Goal: Task Accomplishment & Management: Manage account settings

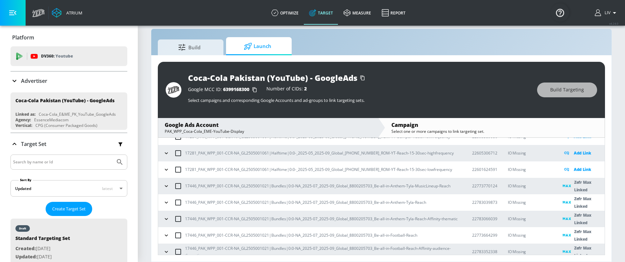
scroll to position [228, 0]
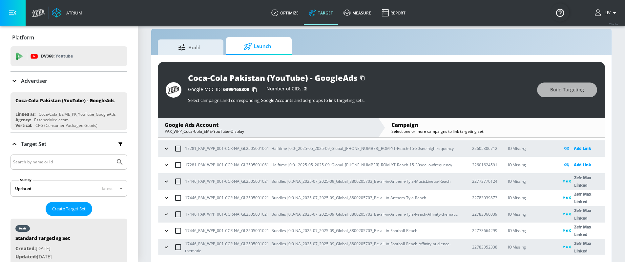
click at [166, 165] on icon "button" at bounding box center [166, 165] width 3 height 2
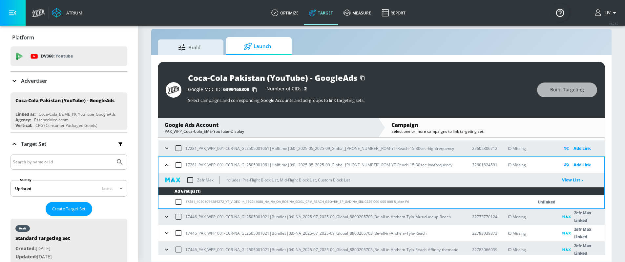
click at [165, 214] on icon "button" at bounding box center [166, 216] width 7 height 7
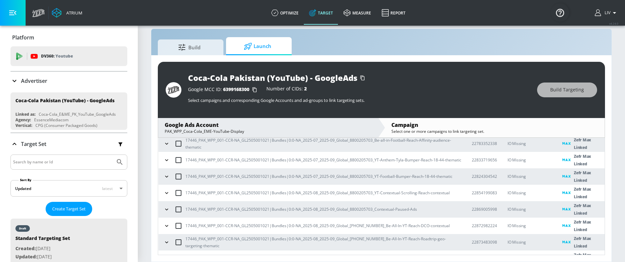
scroll to position [414, 0]
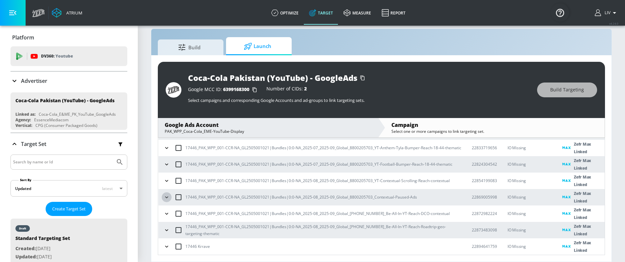
click at [167, 197] on icon "button" at bounding box center [166, 197] width 7 height 7
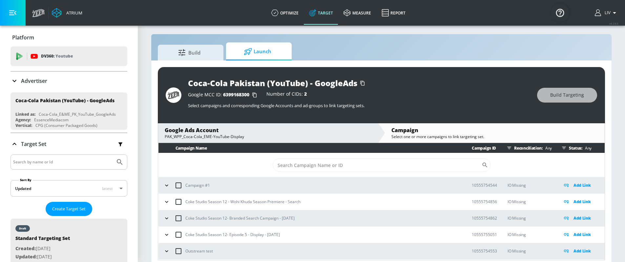
scroll to position [0, 0]
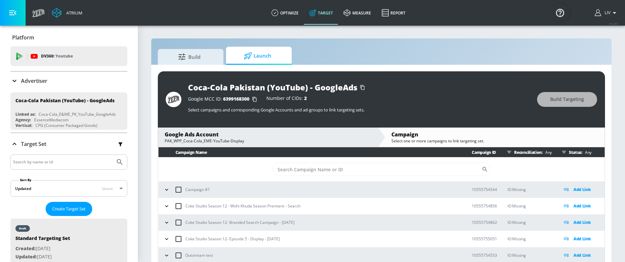
click at [301, 135] on div "Google Ads Account" at bounding box center [268, 134] width 207 height 7
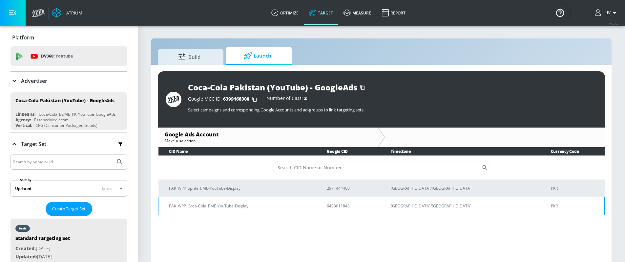
click at [316, 212] on td "PAK_WPP_Coca-Cola_EME-YouTube-Display" at bounding box center [237, 206] width 158 height 18
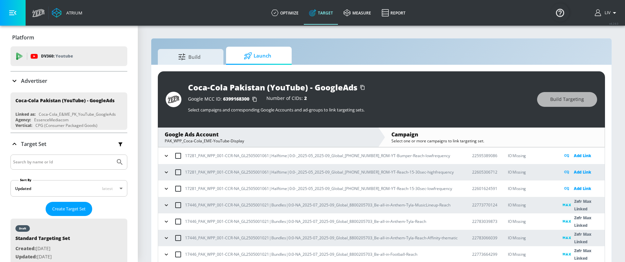
scroll to position [224, 0]
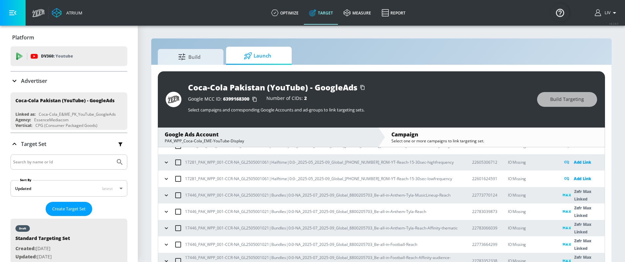
click at [168, 193] on icon "button" at bounding box center [166, 195] width 7 height 7
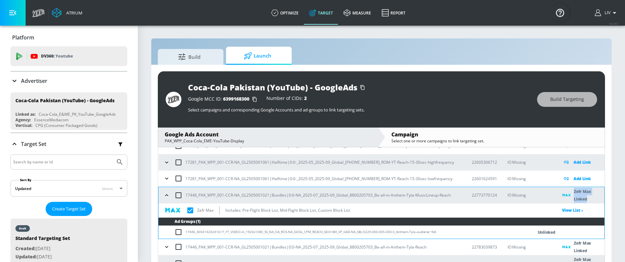
drag, startPoint x: 569, startPoint y: 192, endPoint x: 583, endPoint y: 202, distance: 17.4
click at [583, 202] on p "Zefr Max Linked" at bounding box center [589, 194] width 31 height 15
click at [585, 200] on p "Zefr Max Linked" at bounding box center [589, 194] width 31 height 15
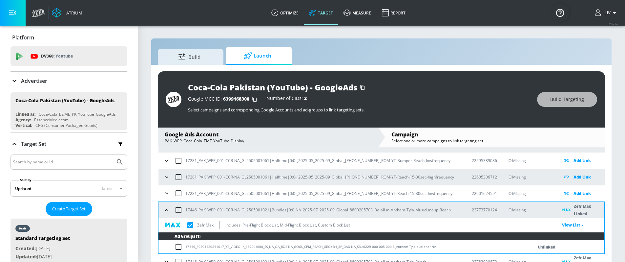
scroll to position [208, 0]
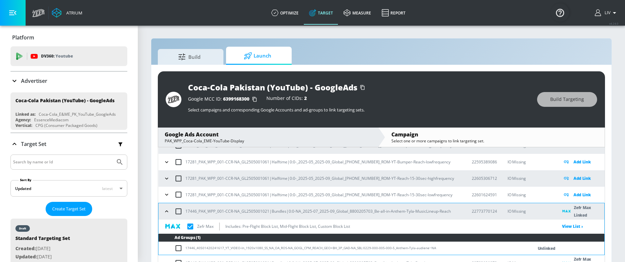
checkbox input "true"
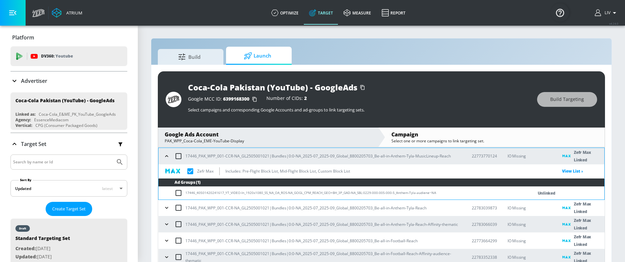
scroll to position [264, 0]
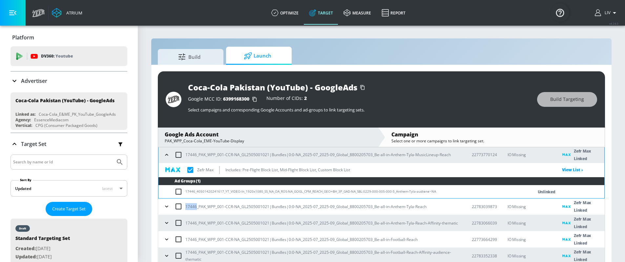
drag, startPoint x: 197, startPoint y: 207, endPoint x: 185, endPoint y: 205, distance: 11.3
click at [185, 205] on p "17446_PAK_WPP_001-CCR-NA_GL2505001021|Bundles|0:0-NA_2025-07_2025-09_Global_880…" at bounding box center [305, 206] width 241 height 7
click at [185, 208] on input "checkbox" at bounding box center [179, 206] width 14 height 14
checkbox input "true"
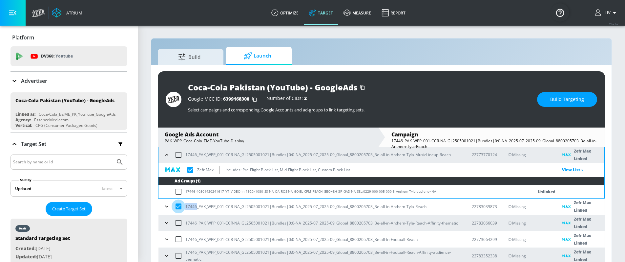
click at [179, 206] on input "checkbox" at bounding box center [179, 206] width 14 height 14
checkbox input "false"
checkbox input "true"
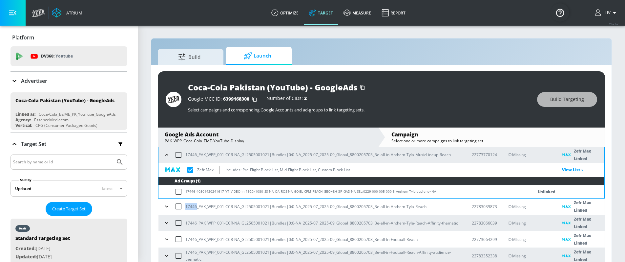
click at [188, 207] on p "17446_PAK_WPP_001-CCR-NA_GL2505001021|Bundles|0:0-NA_2025-07_2025-09_Global_880…" at bounding box center [305, 206] width 241 height 7
drag, startPoint x: 186, startPoint y: 207, endPoint x: 208, endPoint y: 204, distance: 22.1
click at [208, 204] on p "17446_PAK_WPP_001-CCR-NA_GL2505001021|Bundles|0:0-NA_2025-07_2025-09_Global_880…" at bounding box center [305, 206] width 241 height 7
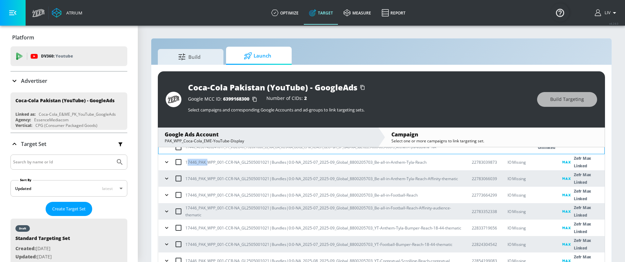
click at [195, 165] on p "17446_PAK_WPP_001-CCR-NA_GL2505001021|Bundles|0:0-NA_2025-07_2025-09_Global_880…" at bounding box center [305, 161] width 241 height 7
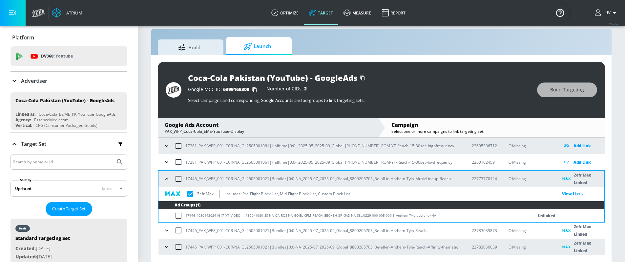
scroll to position [151, 0]
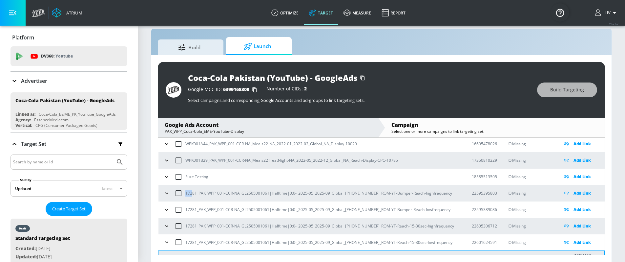
drag, startPoint x: 185, startPoint y: 190, endPoint x: 192, endPoint y: 193, distance: 7.4
click at [192, 193] on p "17281_PAK_WPP_001-CCR-NA_GL2505001061|Halftime|0:0-_2025-05_2025-09_Global_[PHO…" at bounding box center [318, 192] width 267 height 7
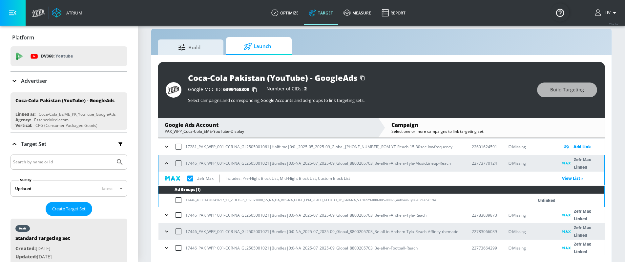
scroll to position [253, 0]
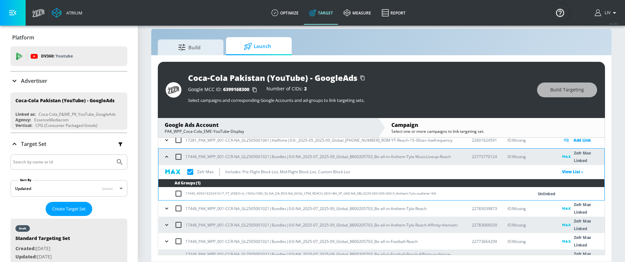
click at [249, 121] on div "Google Ads Account" at bounding box center [268, 124] width 207 height 7
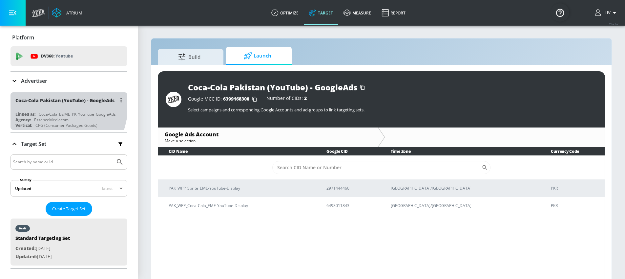
drag, startPoint x: 12, startPoint y: 96, endPoint x: 48, endPoint y: 101, distance: 35.4
click at [48, 101] on div "Coca-Cola Pakistan (YouTube) - GoogleAds Linked as: Coca-Cola_E&ME_PK_YouTube_G…" at bounding box center [69, 110] width 117 height 37
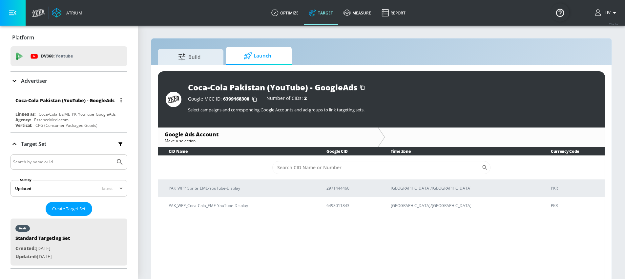
click at [120, 102] on icon "button" at bounding box center [120, 100] width 1 height 4
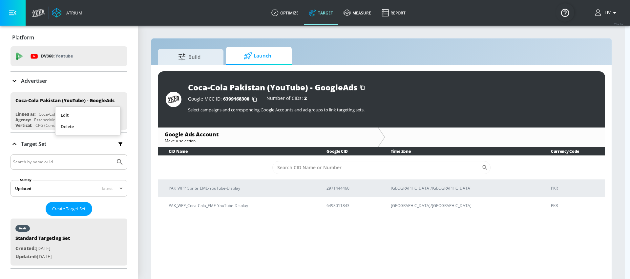
click at [96, 112] on li "Edit" at bounding box center [87, 114] width 65 height 11
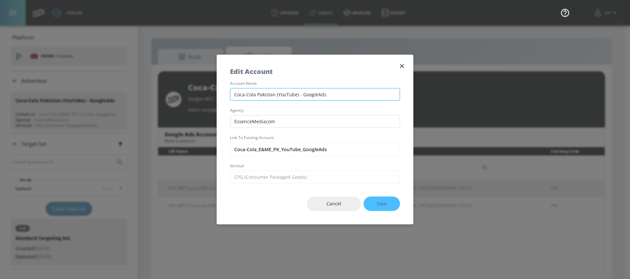
click at [267, 97] on input "Coca-Cola Pakistan (YouTube) - GoogleAds" at bounding box center [315, 94] width 170 height 13
click at [398, 65] on icon "button" at bounding box center [401, 65] width 7 height 7
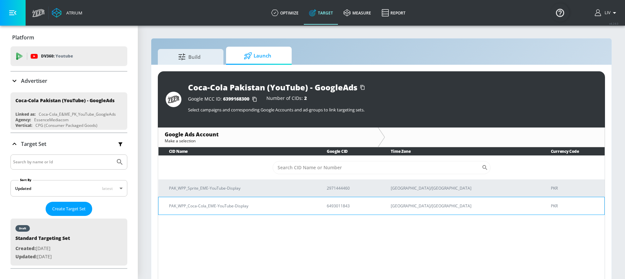
click at [224, 204] on p "PAK_WPP_Coca-Cola_EME-YouTube-Display" at bounding box center [240, 205] width 142 height 7
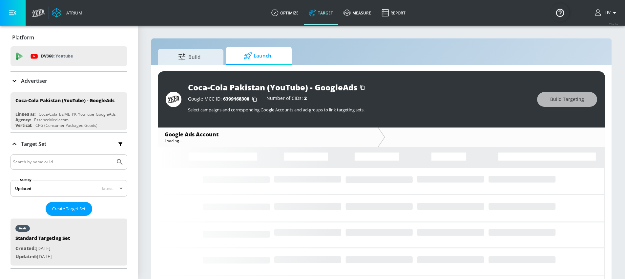
click at [224, 204] on rect at bounding box center [381, 248] width 447 height 246
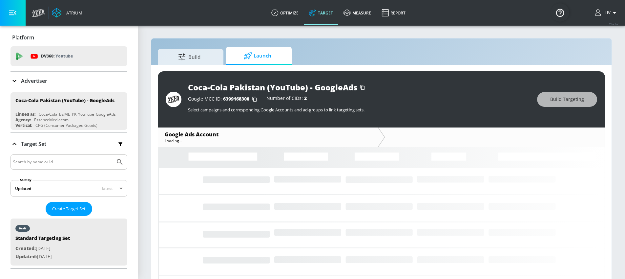
click at [224, 204] on rect at bounding box center [381, 248] width 447 height 246
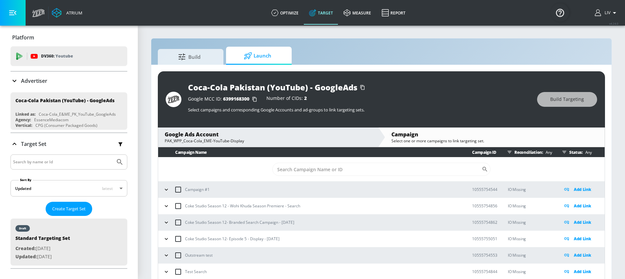
click at [188, 142] on div "PAK_WPP_Coca-Cola_EME-YouTube-Display" at bounding box center [268, 141] width 207 height 6
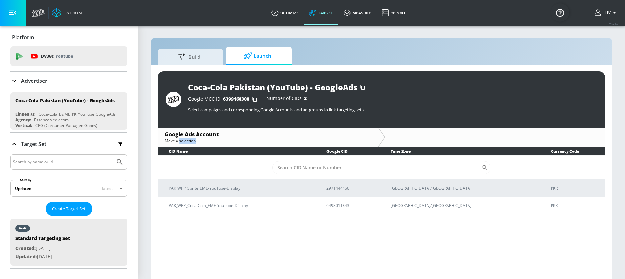
click at [188, 142] on div "Make a selection" at bounding box center [268, 141] width 207 height 6
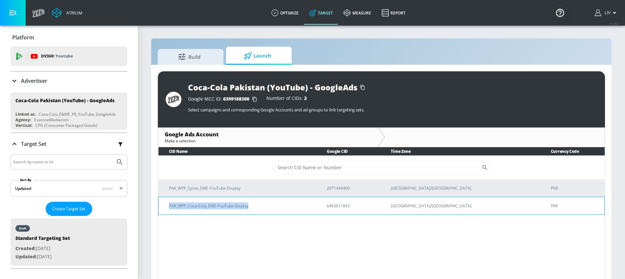
drag, startPoint x: 158, startPoint y: 205, endPoint x: 261, endPoint y: 208, distance: 102.4
click at [261, 208] on td "PAK_WPP_Coca-Cola_EME-YouTube-Display" at bounding box center [237, 206] width 158 height 18
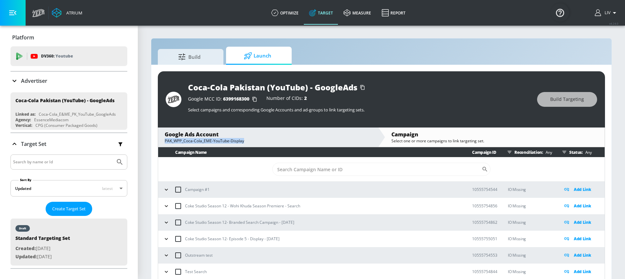
copy div "PAK_WPP_Coca-Cola_EME-YouTube-Display"
drag, startPoint x: 257, startPoint y: 144, endPoint x: 166, endPoint y: 141, distance: 91.6
click at [166, 141] on div "Google Ads Account PAK_WPP_Coca-Cola_EME-YouTube-Display" at bounding box center [268, 136] width 220 height 19
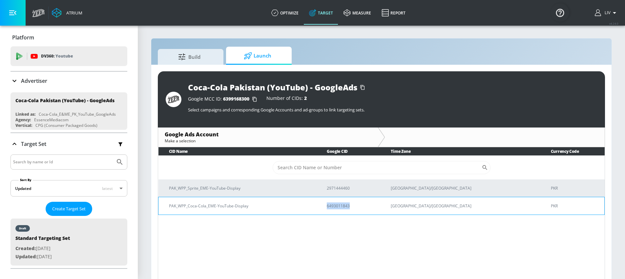
copy p "6493011843"
click at [221, 208] on p "PAK_WPP_Coca-Cola_EME-YouTube-Display" at bounding box center [240, 205] width 142 height 7
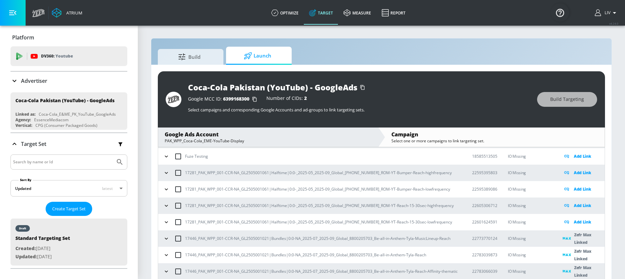
scroll to position [327, 0]
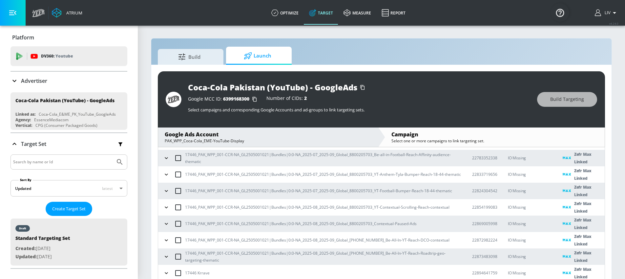
drag, startPoint x: 185, startPoint y: 190, endPoint x: 197, endPoint y: 191, distance: 11.9
click at [197, 191] on div "17446_PAK_WPP_001-CCR-NA_GL2505001021|Bundles|0:0-NA_2025-07_2025-09_Global_880…" at bounding box center [311, 191] width 300 height 14
drag, startPoint x: 197, startPoint y: 191, endPoint x: 183, endPoint y: 192, distance: 13.5
click at [183, 192] on div "17446_PAK_WPP_001-CCR-NA_GL2505001021|Bundles|0:0-NA_2025-07_2025-09_Global_880…" at bounding box center [311, 191] width 300 height 14
copy p "17446"
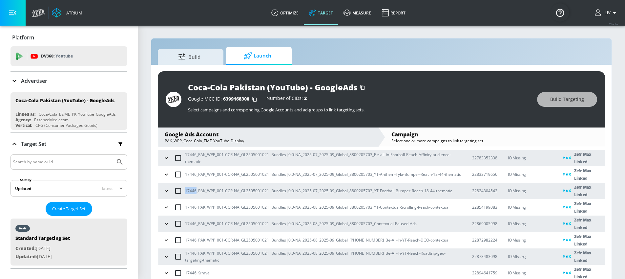
click at [64, 77] on div "Advertiser" at bounding box center [69, 81] width 117 height 8
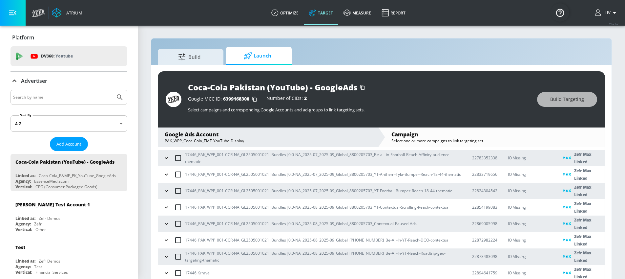
click at [68, 92] on div at bounding box center [69, 97] width 117 height 15
click at [68, 94] on input "Search by name" at bounding box center [62, 97] width 99 height 9
type input "[PERSON_NAME]"
click at [113, 90] on button "Submit Search" at bounding box center [120, 97] width 14 height 14
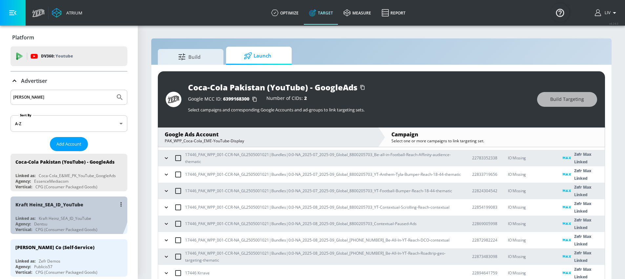
click at [57, 205] on div "Kraft Heinz_SEA_ID_YouTube" at bounding box center [49, 204] width 68 height 6
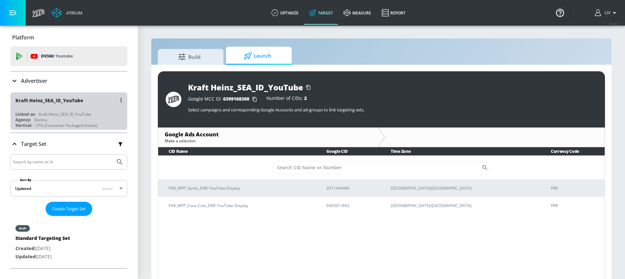
click at [71, 106] on div "Kraft Heinz_SEA_ID_YouTube" at bounding box center [70, 100] width 110 height 16
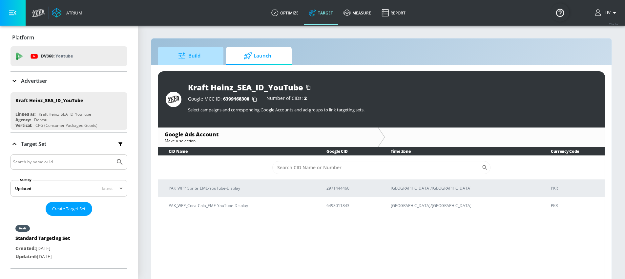
click at [199, 57] on span "Build" at bounding box center [189, 56] width 50 height 16
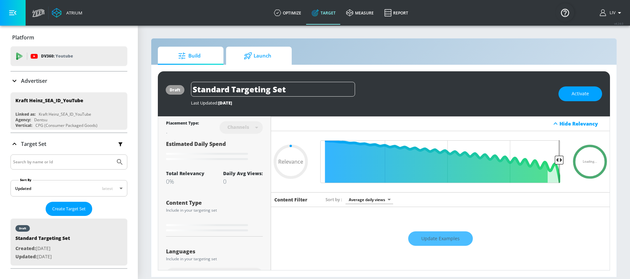
click at [287, 53] on link "Launch" at bounding box center [259, 56] width 66 height 18
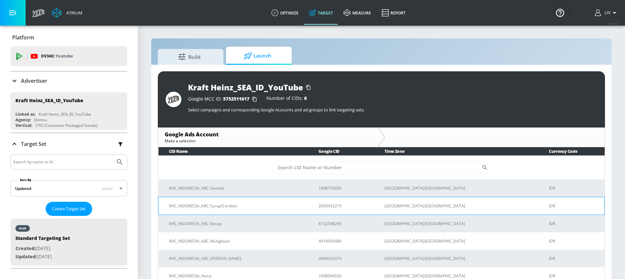
scroll to position [3, 0]
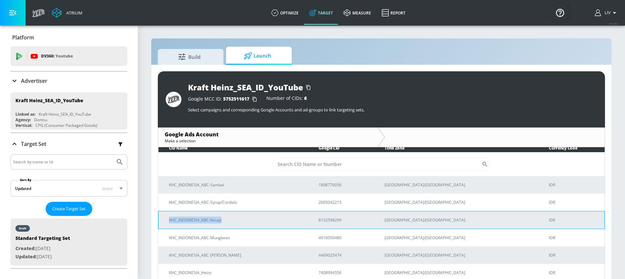
drag, startPoint x: 161, startPoint y: 221, endPoint x: 221, endPoint y: 221, distance: 60.7
click at [221, 221] on td "KHC_INDONESIA_ABC-Kecap" at bounding box center [233, 220] width 150 height 18
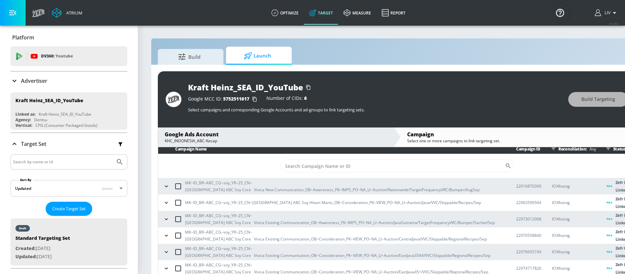
click at [164, 140] on div "Google Ads Account KHC_INDONESIA_ABC-Kecap" at bounding box center [275, 136] width 235 height 19
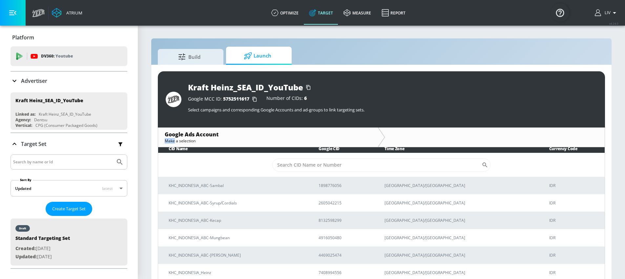
click at [164, 140] on div "Google Ads Account Make a selection" at bounding box center [268, 136] width 220 height 19
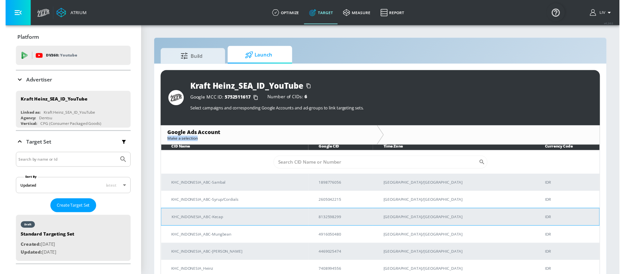
scroll to position [3, 0]
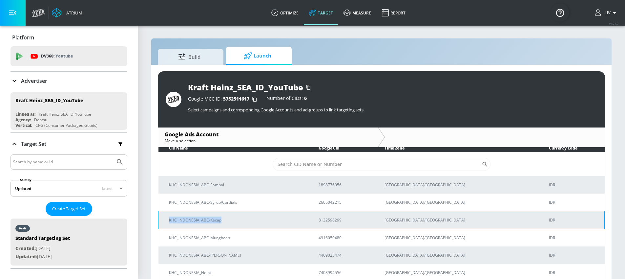
copy p "KHC_INDONESIA_ABC-Kecap"
drag, startPoint x: 238, startPoint y: 221, endPoint x: 161, endPoint y: 218, distance: 76.8
click at [161, 218] on td "KHC_INDONESIA_ABC-Kecap" at bounding box center [233, 220] width 150 height 18
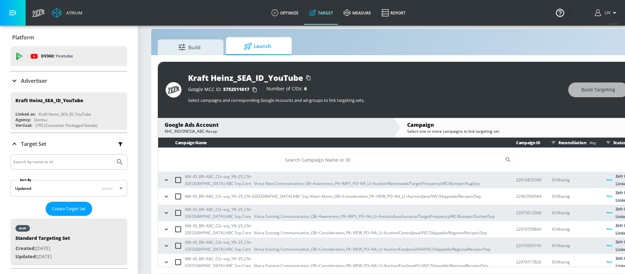
click at [267, 121] on div "Google Ads Account" at bounding box center [276, 124] width 222 height 7
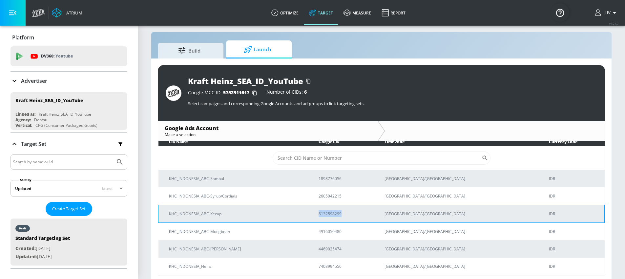
scroll to position [10, 0]
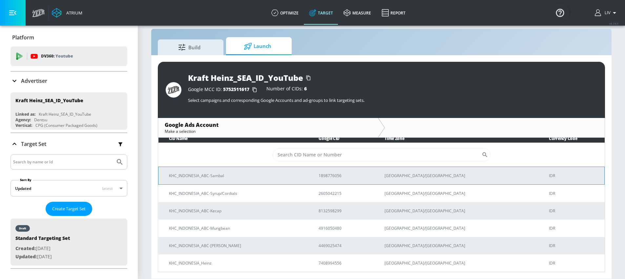
click at [288, 172] on p "KHC_INDONESIA_ABC-Sambal" at bounding box center [236, 175] width 134 height 7
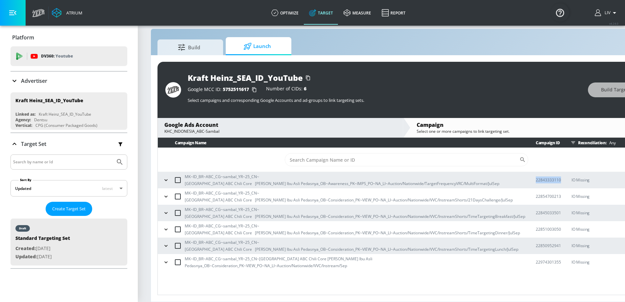
scroll to position [14, 0]
click at [165, 177] on icon "button" at bounding box center [166, 180] width 7 height 7
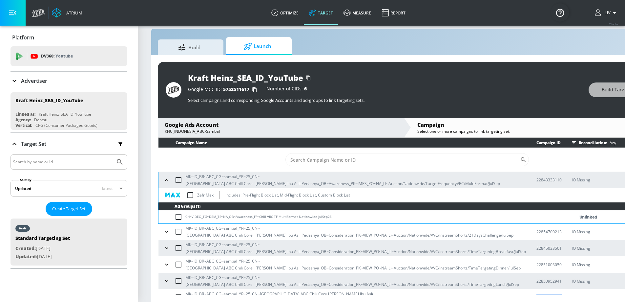
click at [190, 188] on input "checkbox" at bounding box center [190, 195] width 14 height 14
checkbox input "true"
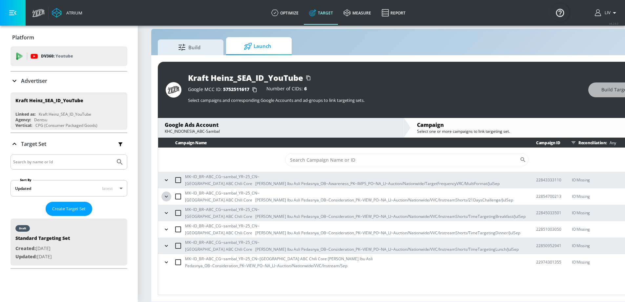
click at [169, 193] on icon "button" at bounding box center [166, 196] width 7 height 7
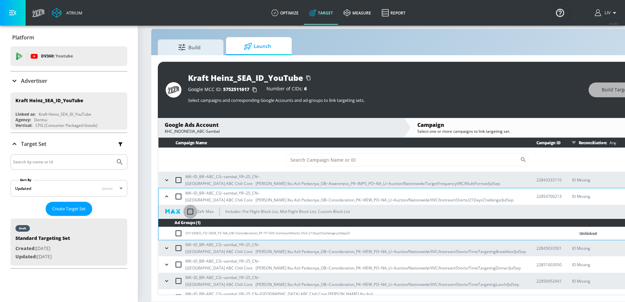
click at [191, 208] on input "checkbox" at bounding box center [190, 211] width 14 height 14
checkbox input "true"
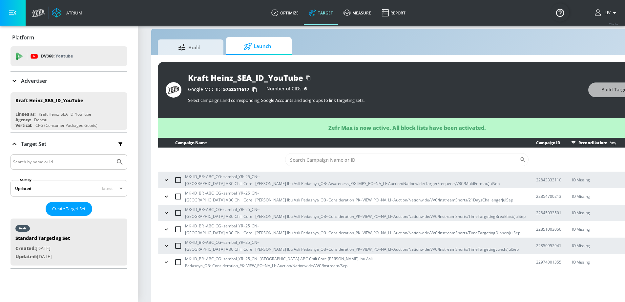
click at [165, 212] on icon "button" at bounding box center [166, 213] width 3 height 2
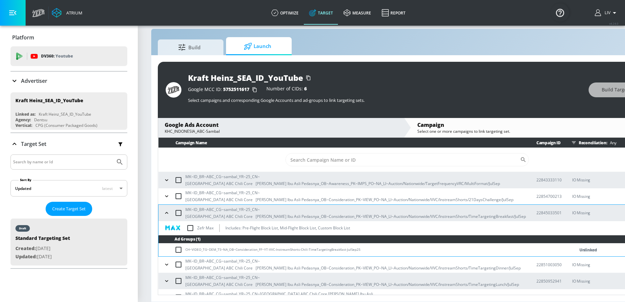
click at [188, 221] on input "checkbox" at bounding box center [190, 228] width 14 height 14
checkbox input "true"
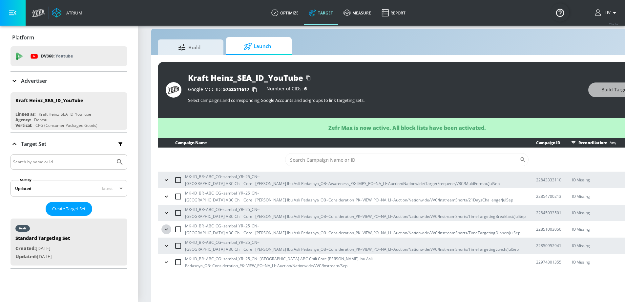
click at [170, 225] on button "button" at bounding box center [166, 229] width 10 height 10
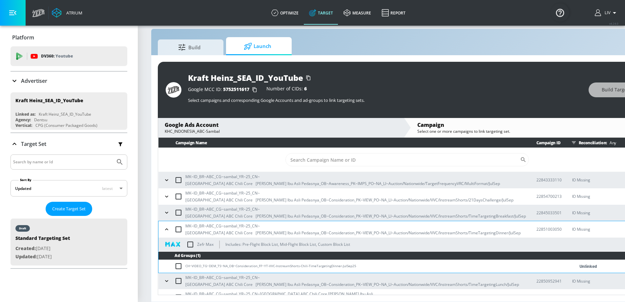
click at [188, 237] on input "checkbox" at bounding box center [190, 244] width 14 height 14
checkbox input "true"
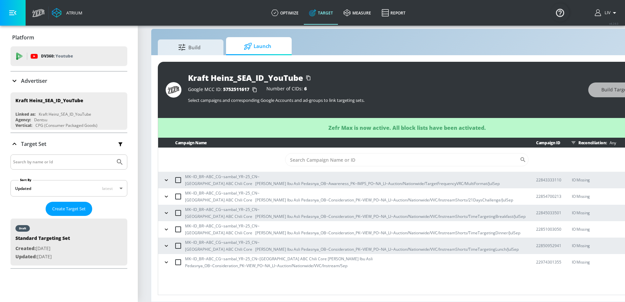
click at [170, 242] on button "button" at bounding box center [166, 246] width 10 height 10
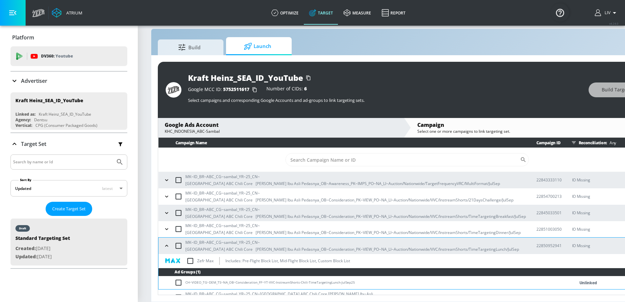
click at [187, 255] on input "checkbox" at bounding box center [190, 261] width 14 height 14
checkbox input "true"
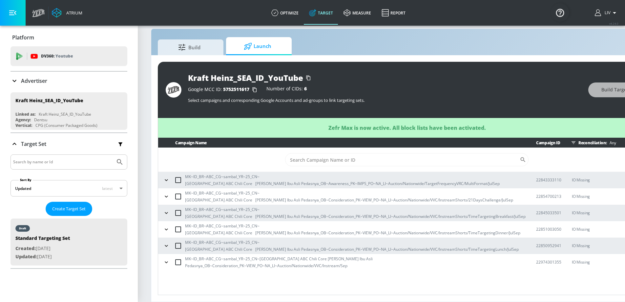
click at [163, 260] on icon "button" at bounding box center [166, 262] width 7 height 7
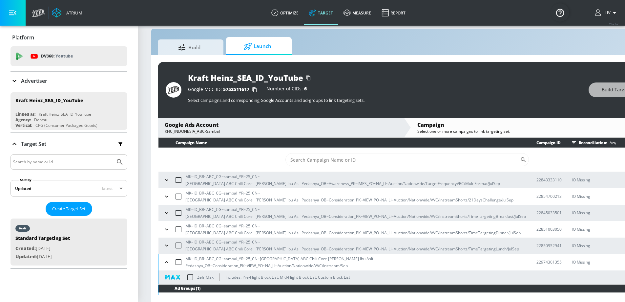
click at [189, 271] on input "checkbox" at bounding box center [190, 277] width 14 height 14
checkbox input "true"
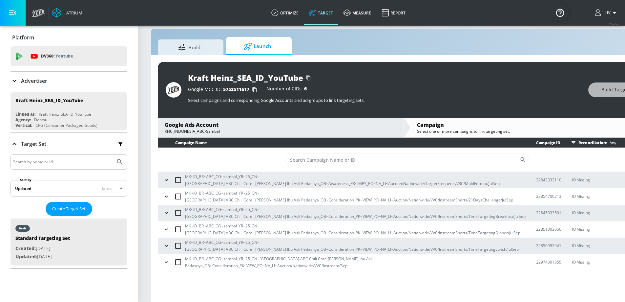
click at [305, 128] on div "KHC_INDONESIA_ABC-Sambal" at bounding box center [281, 131] width 232 height 6
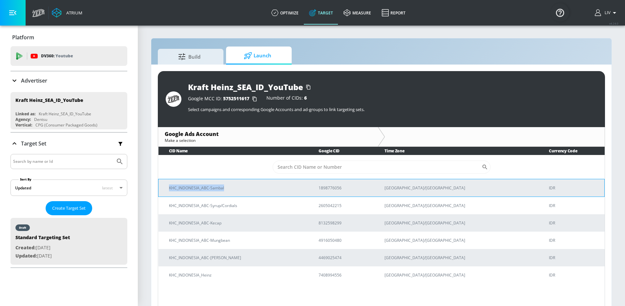
copy p "KHC_INDONESIA_ABC-Sambal"
drag, startPoint x: 169, startPoint y: 189, endPoint x: 252, endPoint y: 190, distance: 83.4
click at [252, 190] on p "KHC_INDONESIA_ABC-Sambal" at bounding box center [236, 188] width 134 height 7
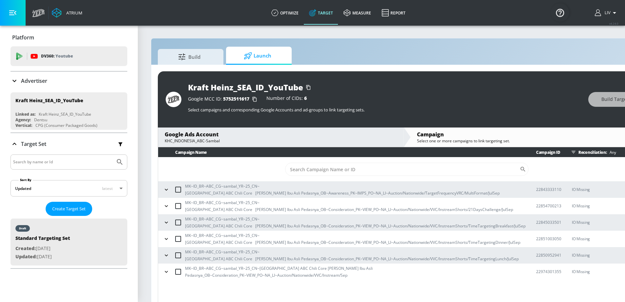
click at [239, 144] on div "Google Ads Account KHC_INDONESIA_ABC-Sambal" at bounding box center [280, 136] width 245 height 19
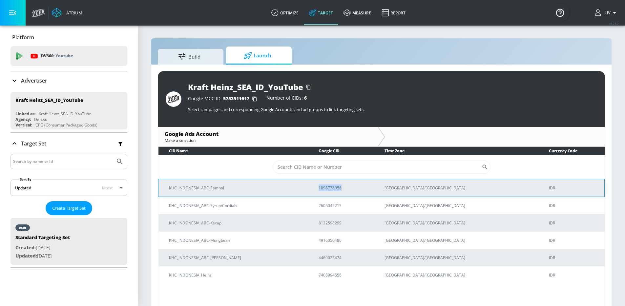
copy p "1898776056"
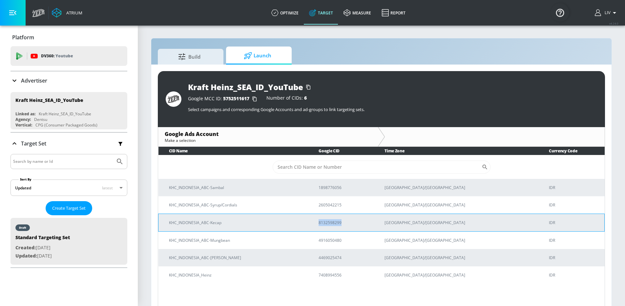
copy p "8132598299"
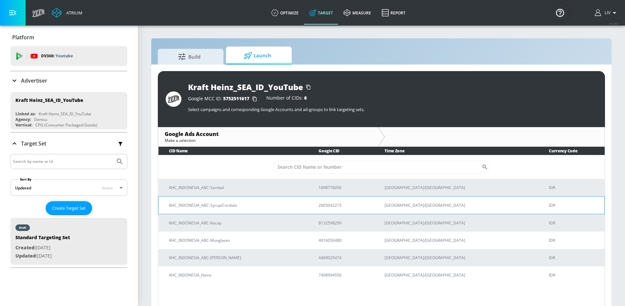
click at [295, 200] on td "KHC_INDONESIA_ABC-Syrup/Cordials" at bounding box center [233, 206] width 150 height 18
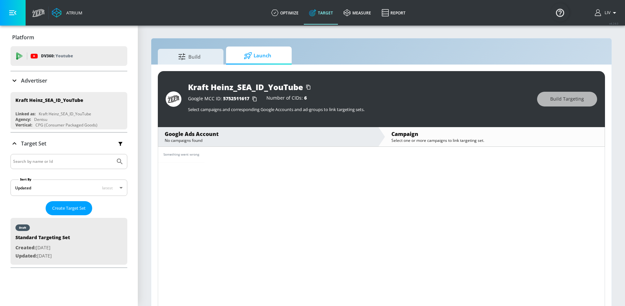
click at [281, 142] on div "No campaigns found" at bounding box center [268, 141] width 207 height 6
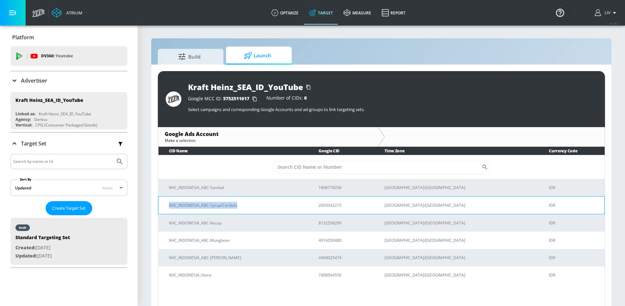
drag, startPoint x: 279, startPoint y: 206, endPoint x: 166, endPoint y: 206, distance: 113.5
click at [166, 206] on td "KHC_INDONESIA_ABC-Syrup/Cordials" at bounding box center [233, 206] width 150 height 18
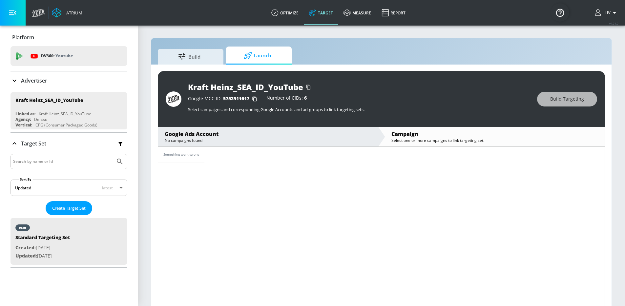
click at [254, 137] on div "Google Ads Account" at bounding box center [268, 134] width 207 height 7
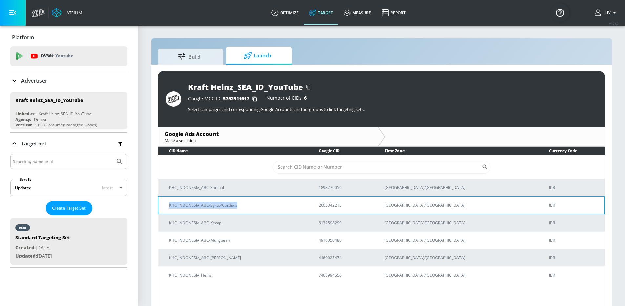
copy p "KHC_INDONESIA_ABC-Syrup/Cordials"
drag, startPoint x: 170, startPoint y: 207, endPoint x: 497, endPoint y: 2, distance: 386.3
click at [0, 0] on div "Atrium optimize Target measure Report optimize Target measure Report v 4.24.0 L…" at bounding box center [312, 158] width 625 height 316
copy p "2605042215"
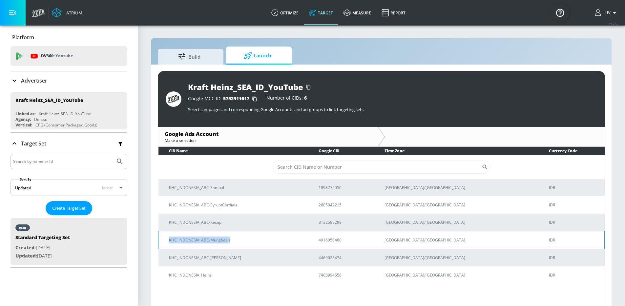
copy p "KHC_INDONESIA_ABC-Mungbean"
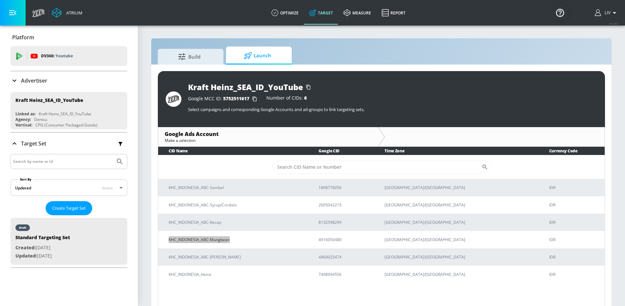
drag, startPoint x: 167, startPoint y: 240, endPoint x: 543, endPoint y: 16, distance: 437.6
click at [0, 0] on div "Atrium optimize Target measure Report optimize Target measure Report v 4.24.0 L…" at bounding box center [312, 158] width 625 height 316
drag, startPoint x: 167, startPoint y: 259, endPoint x: 466, endPoint y: 2, distance: 394.4
click at [0, 0] on div "Atrium optimize Target measure Report optimize Target measure Report v 4.24.0 L…" at bounding box center [312, 158] width 625 height 316
drag, startPoint x: 167, startPoint y: 276, endPoint x: 453, endPoint y: 6, distance: 394.4
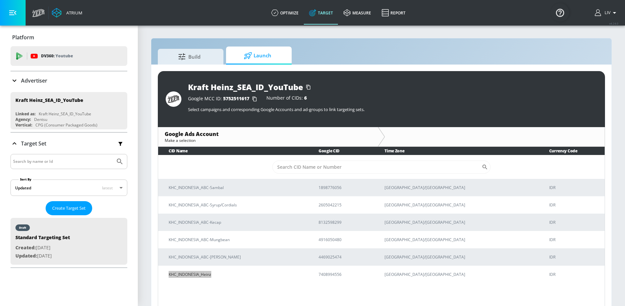
click at [0, 0] on div "Atrium optimize Target measure Report optimize Target measure Report v 4.24.0 L…" at bounding box center [312, 158] width 625 height 316
click at [303, 208] on p "KHC_INDONESIA_ABC-Syrup/Cordials" at bounding box center [236, 205] width 134 height 7
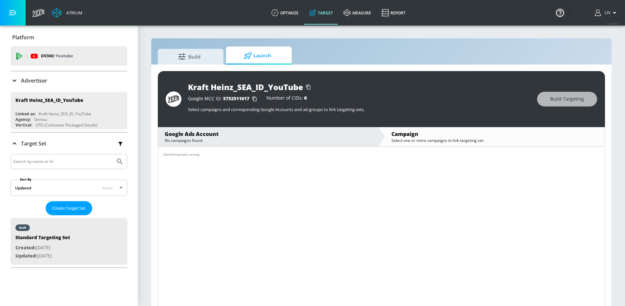
click at [242, 139] on div "No campaigns found" at bounding box center [268, 141] width 207 height 6
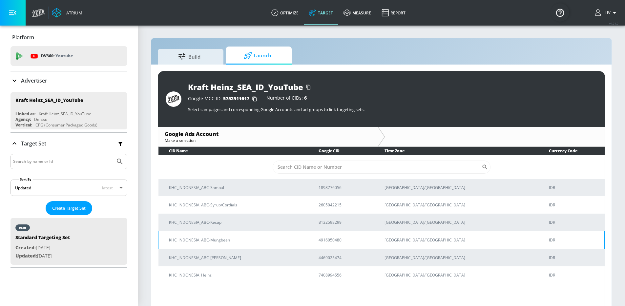
click at [291, 237] on p "KHC_INDONESIA_ABC-Mungbean" at bounding box center [236, 240] width 134 height 7
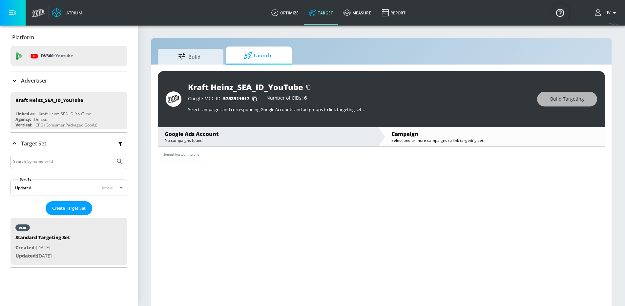
click at [319, 144] on div "Google Ads Account No campaigns found" at bounding box center [268, 136] width 220 height 19
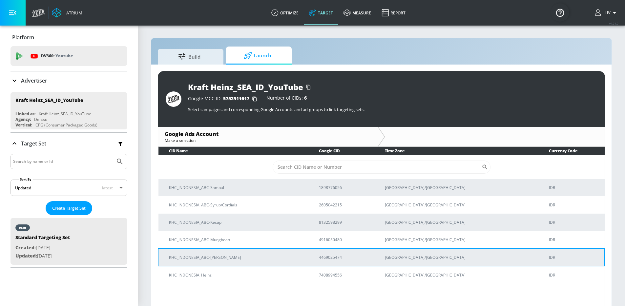
click at [274, 260] on p "KHC_INDONESIA_ABC-[PERSON_NAME]" at bounding box center [236, 257] width 134 height 7
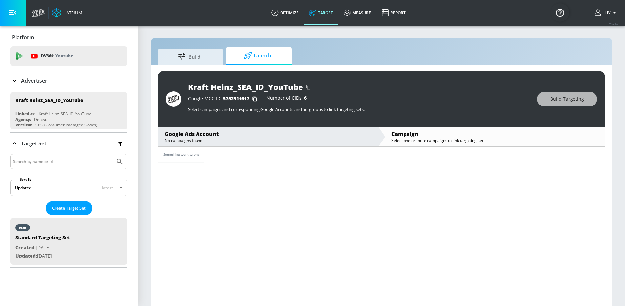
click at [283, 145] on div "Google Ads Account No campaigns found" at bounding box center [268, 136] width 220 height 19
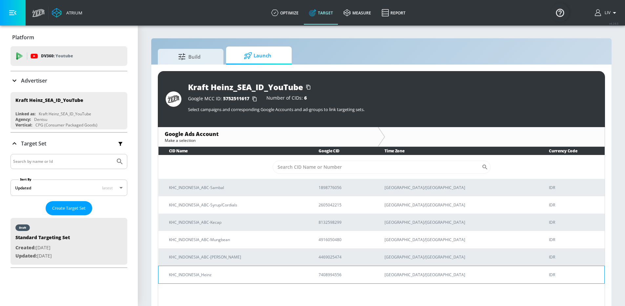
click at [282, 269] on td "KHC_INDONESIA_Heinz" at bounding box center [233, 275] width 150 height 18
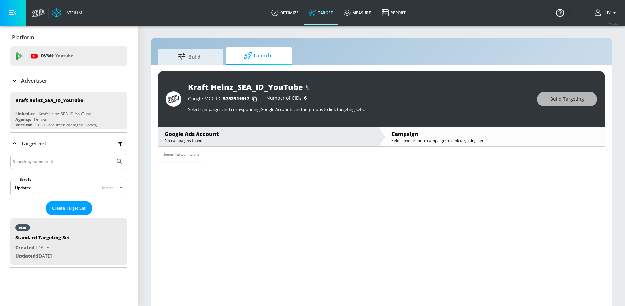
click at [334, 146] on div "Google Ads Account No campaigns found" at bounding box center [268, 136] width 220 height 19
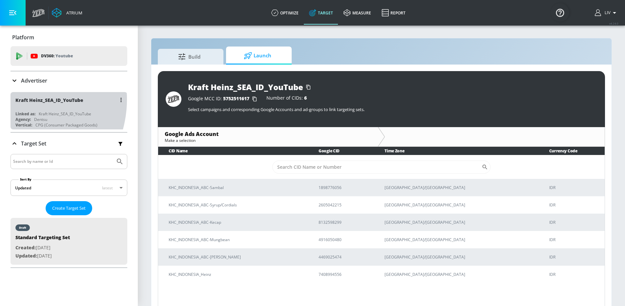
drag, startPoint x: 13, startPoint y: 99, endPoint x: 90, endPoint y: 104, distance: 76.6
click at [90, 104] on div "Kraft Heinz_SEA_ID_YouTube Linked as: Kraft Heinz_SEA_ID_YouTube Agency: Dentsu…" at bounding box center [69, 110] width 117 height 37
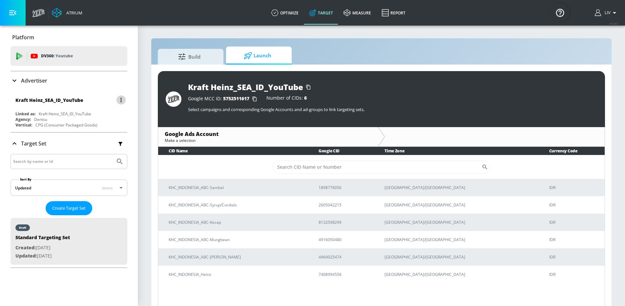
click at [116, 100] on button "button" at bounding box center [120, 99] width 9 height 9
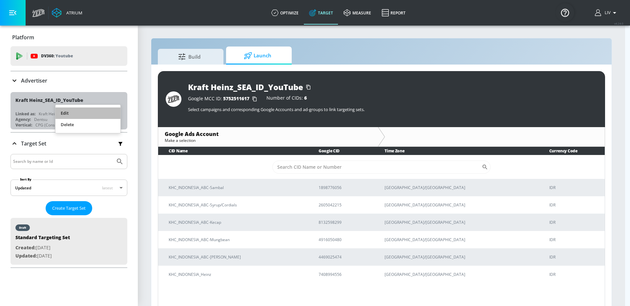
click at [101, 117] on li "Edit" at bounding box center [87, 113] width 65 height 11
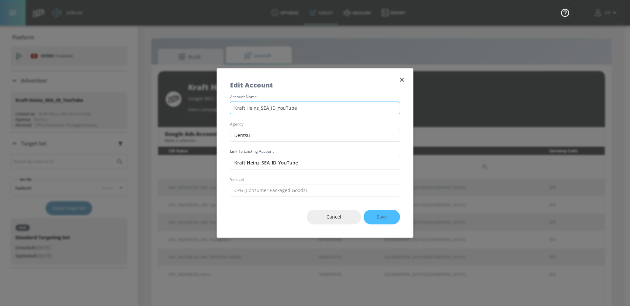
click at [286, 110] on input "Kraft Heinz_SEA_ID_YouTube" at bounding box center [315, 108] width 170 height 13
click at [400, 79] on icon "button" at bounding box center [401, 79] width 7 height 7
